Goal: Information Seeking & Learning: Learn about a topic

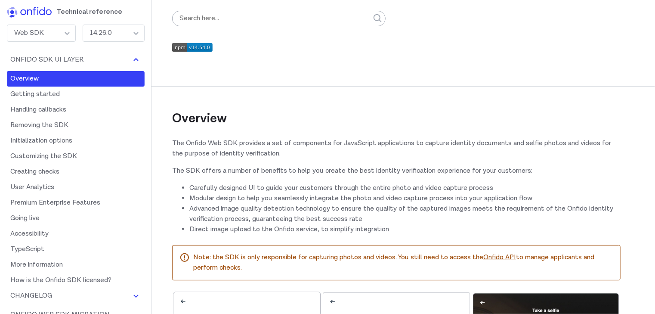
click at [69, 31] on div "Web SDK" at bounding box center [41, 33] width 69 height 17
click at [139, 33] on div "14.26.0" at bounding box center [114, 33] width 62 height 17
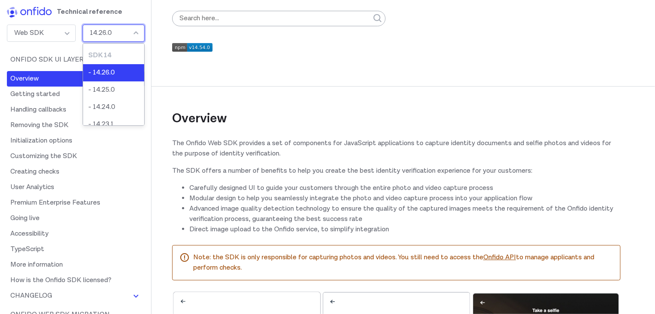
click at [223, 81] on div "Overview The Onfido Web SDK provides a set of components for JavaScript applica…" at bounding box center [396, 269] width 448 height 414
click at [136, 29] on div "14.26.0" at bounding box center [114, 33] width 62 height 17
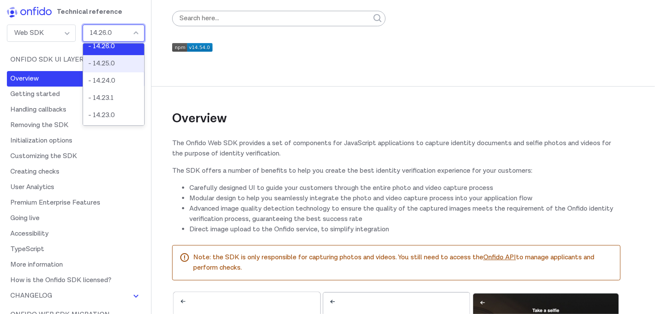
scroll to position [34, 0]
click at [136, 32] on div "14.26.0" at bounding box center [114, 33] width 62 height 17
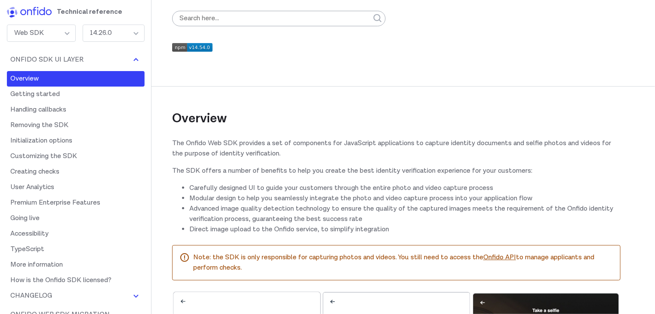
click at [236, 70] on div "Overview The Onfido Web SDK provides a set of components for JavaScript applica…" at bounding box center [396, 269] width 448 height 414
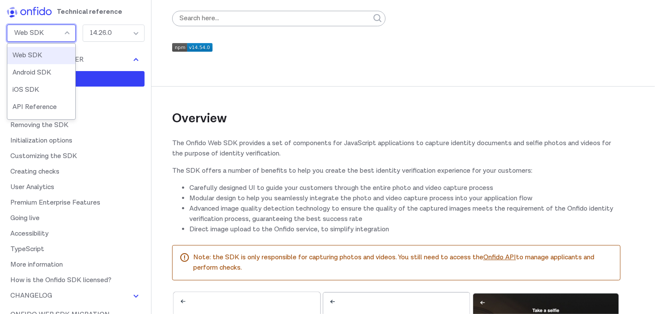
click at [48, 33] on div "Web SDK" at bounding box center [41, 33] width 69 height 17
click at [47, 33] on div "Web SDK" at bounding box center [41, 33] width 69 height 17
click at [62, 28] on div "Web SDK" at bounding box center [41, 33] width 69 height 17
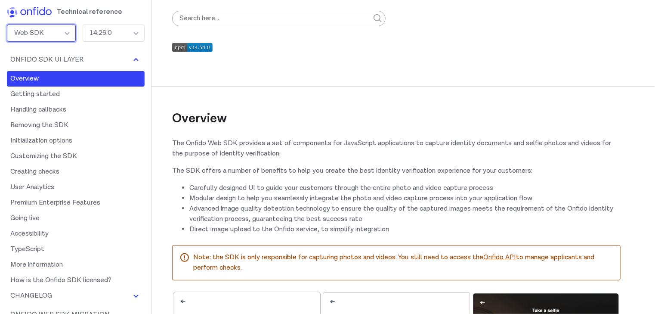
click at [62, 28] on div "Web SDK" at bounding box center [41, 33] width 69 height 17
